Goal: Book appointment/travel/reservation

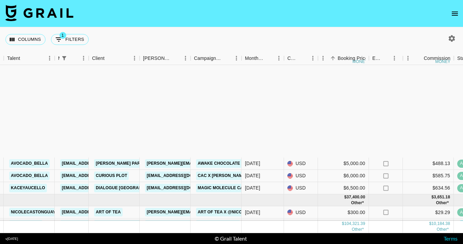
scroll to position [424, 137]
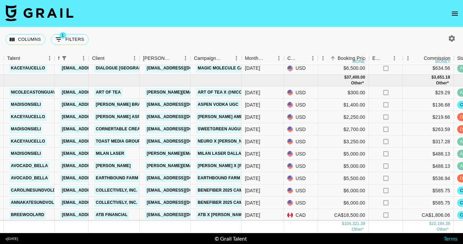
click at [266, 32] on div "Columns 1 Filters + Booking" at bounding box center [231, 39] width 463 height 24
click at [77, 41] on button "1 Filters" at bounding box center [70, 39] width 38 height 11
select select "managerIds"
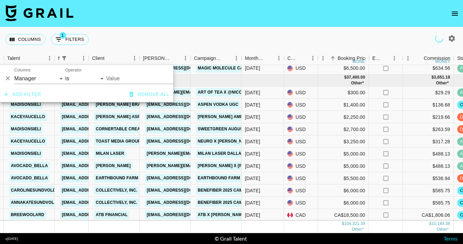
click at [133, 78] on input "Value" at bounding box center [147, 78] width 83 height 11
click at [111, 80] on input "Value" at bounding box center [147, 78] width 83 height 11
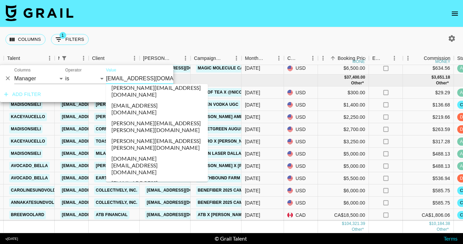
click at [138, 78] on input "[EMAIL_ADDRESS][DOMAIN_NAME]" at bounding box center [147, 78] width 83 height 11
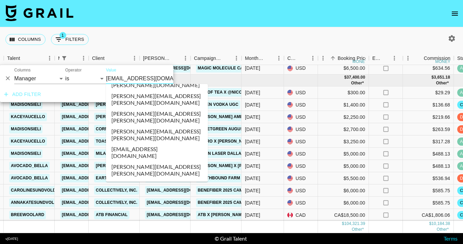
scroll to position [1960, 0]
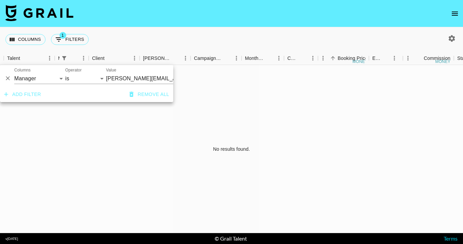
click at [196, 31] on div "Columns 1 Filters + Booking" at bounding box center [231, 39] width 463 height 24
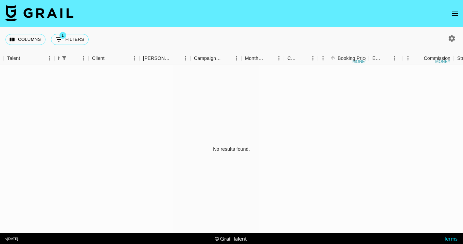
click at [452, 37] on icon "button" at bounding box center [452, 38] width 8 height 8
select select "[DATE]"
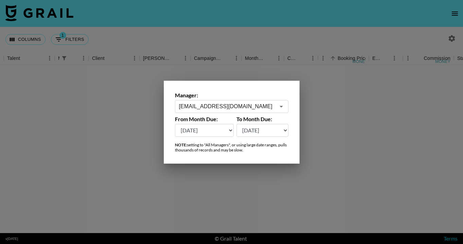
click at [231, 102] on div "[EMAIL_ADDRESS][DOMAIN_NAME] ​" at bounding box center [231, 106] width 113 height 13
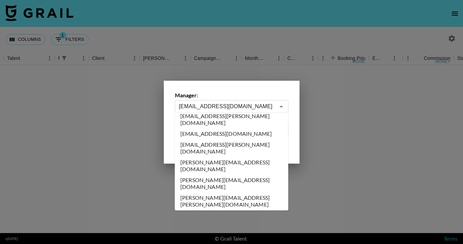
scroll to position [1976, 0]
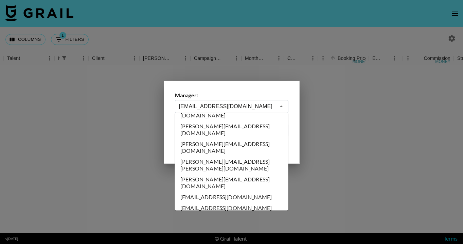
type input "[PERSON_NAME][EMAIL_ADDRESS][DOMAIN_NAME]"
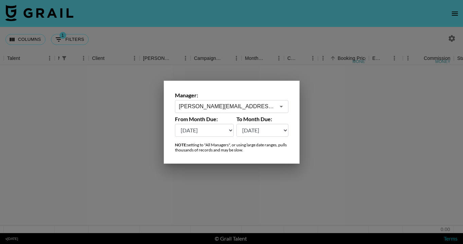
click at [214, 31] on div at bounding box center [231, 122] width 463 height 244
